Goal: Information Seeking & Learning: Check status

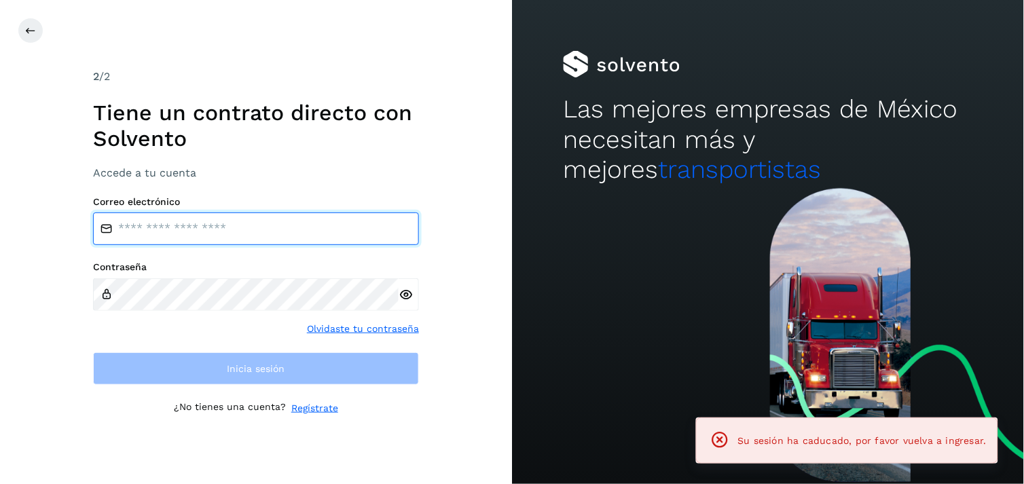
type input "**********"
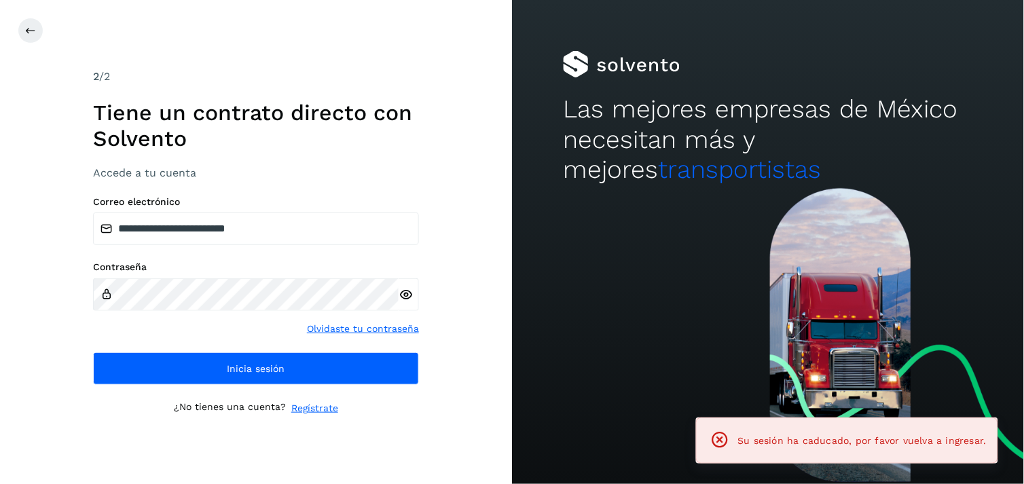
click at [79, 341] on div "**********" at bounding box center [256, 242] width 512 height 484
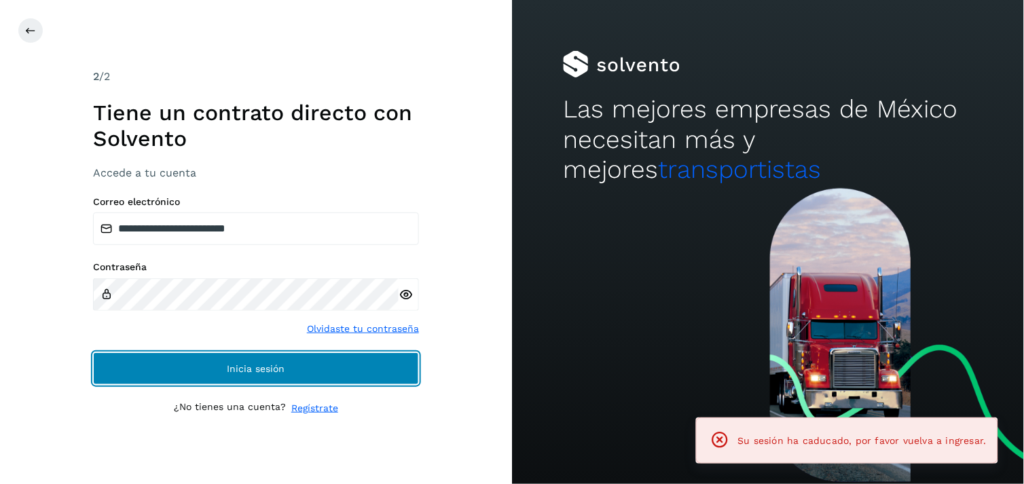
click at [103, 355] on button "Inicia sesión" at bounding box center [256, 369] width 326 height 33
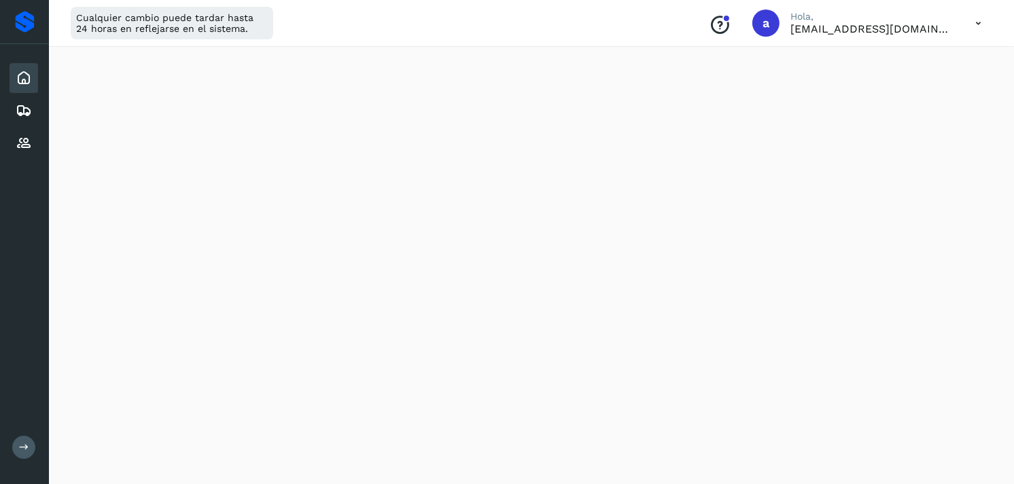
scroll to position [1169, 0]
click at [29, 77] on icon at bounding box center [24, 78] width 16 height 16
click at [24, 96] on div "Embarques" at bounding box center [24, 111] width 29 height 30
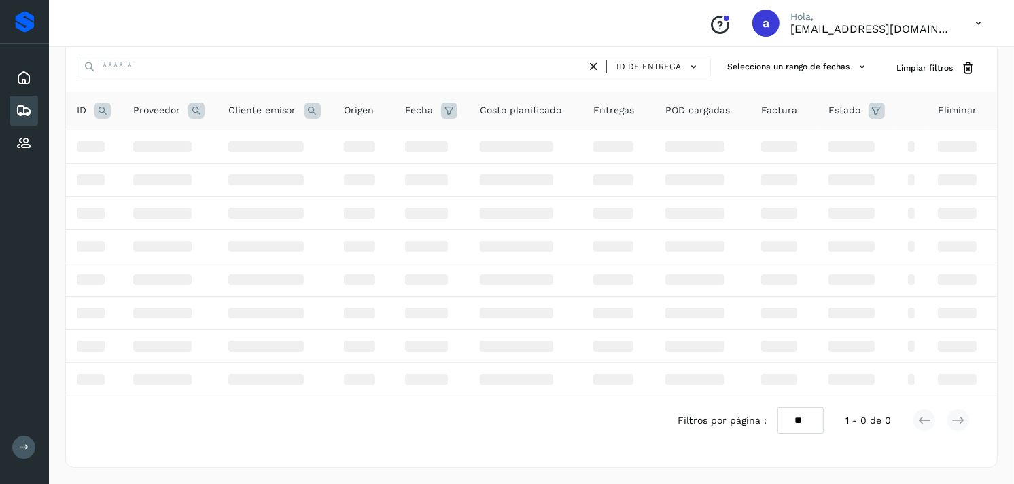
scroll to position [54, 0]
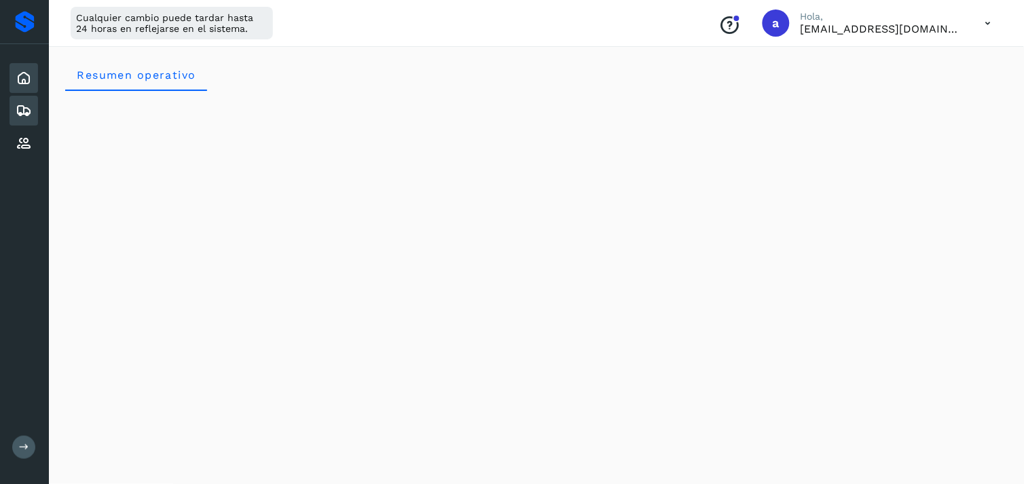
click at [35, 96] on div "Embarques" at bounding box center [24, 111] width 29 height 30
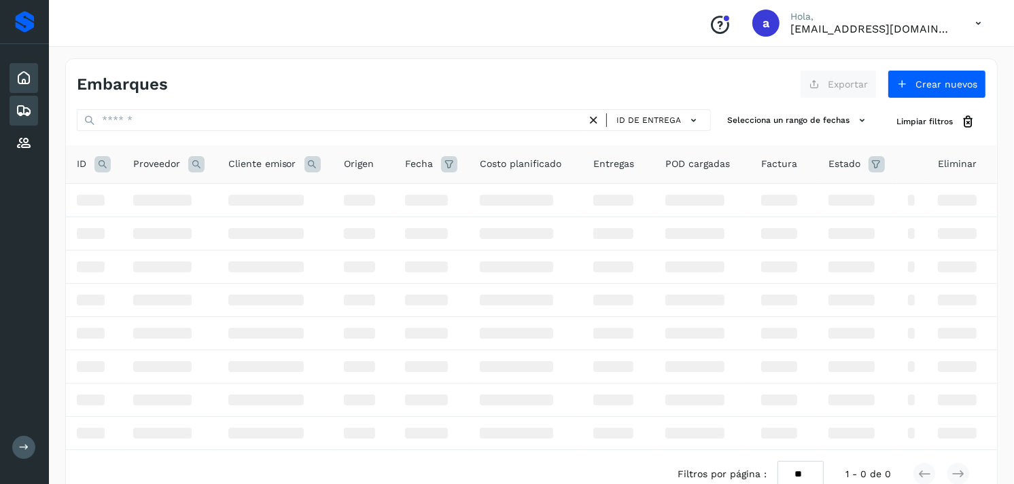
click at [33, 80] on div "Inicio" at bounding box center [24, 78] width 29 height 30
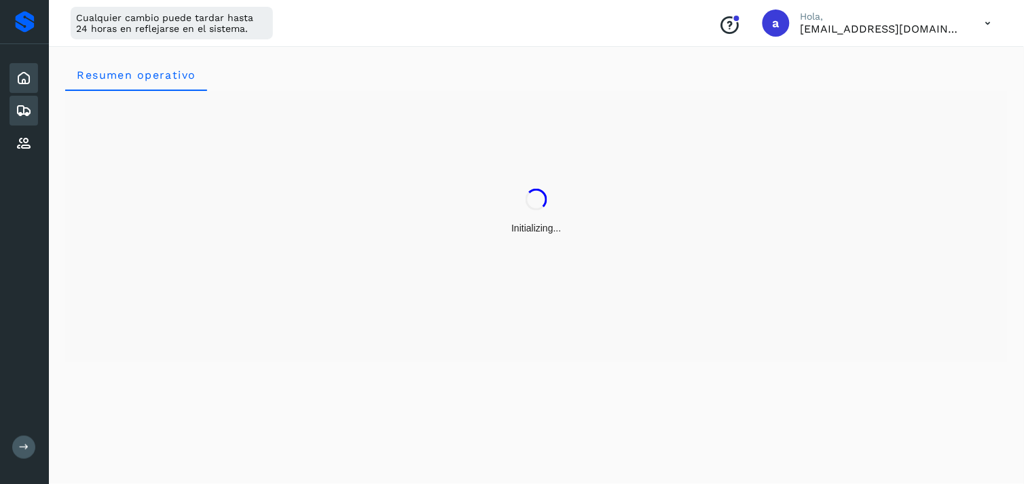
click at [24, 99] on div "Embarques" at bounding box center [24, 111] width 29 height 30
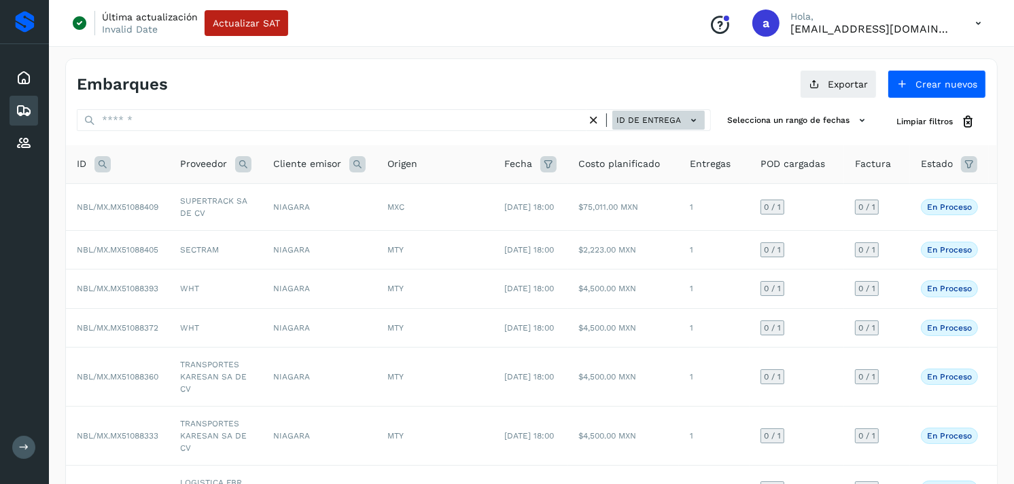
click at [635, 111] on button "ID de entrega" at bounding box center [658, 121] width 92 height 20
